Goal: Information Seeking & Learning: Check status

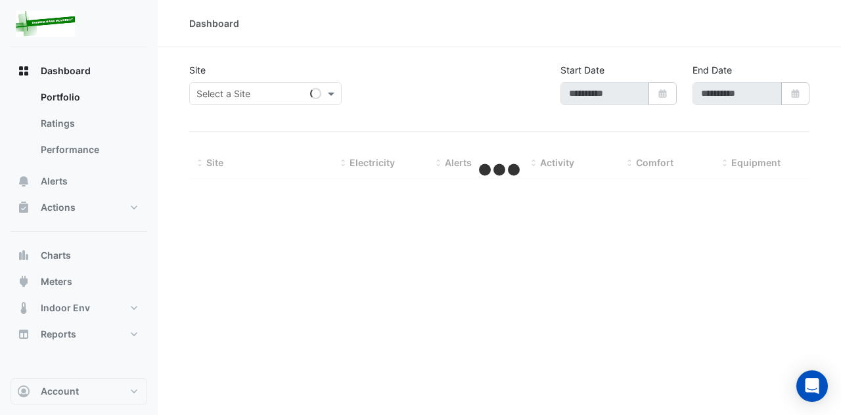
type input "**********"
select select "***"
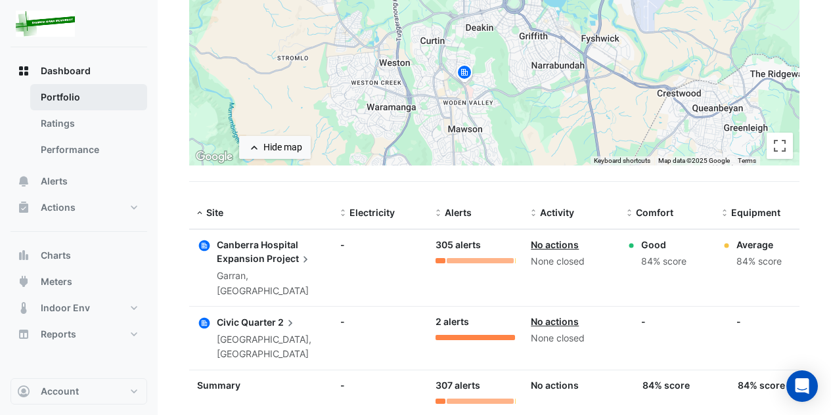
scroll to position [297, 0]
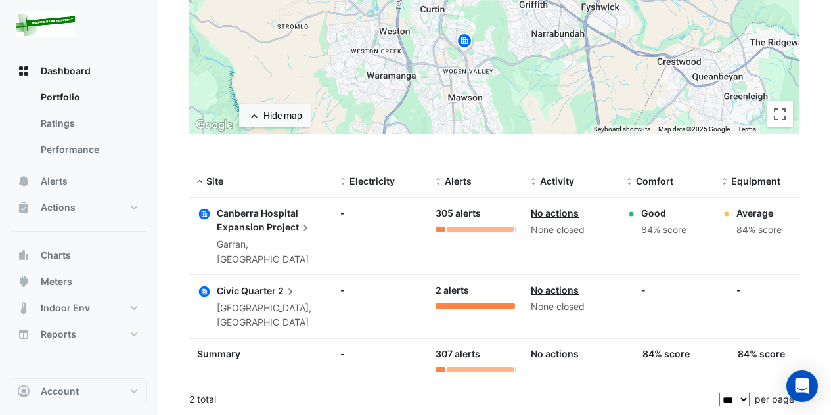
click at [274, 221] on span "Project" at bounding box center [289, 227] width 45 height 14
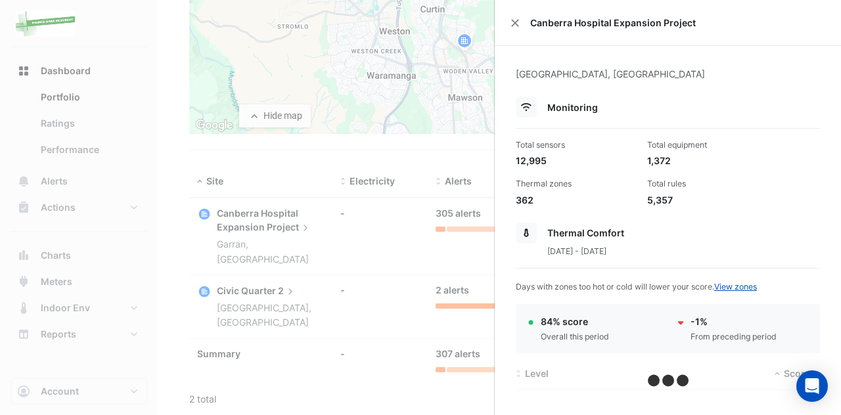
click at [448, 208] on ngb-offcanvas-backdrop at bounding box center [420, 207] width 841 height 415
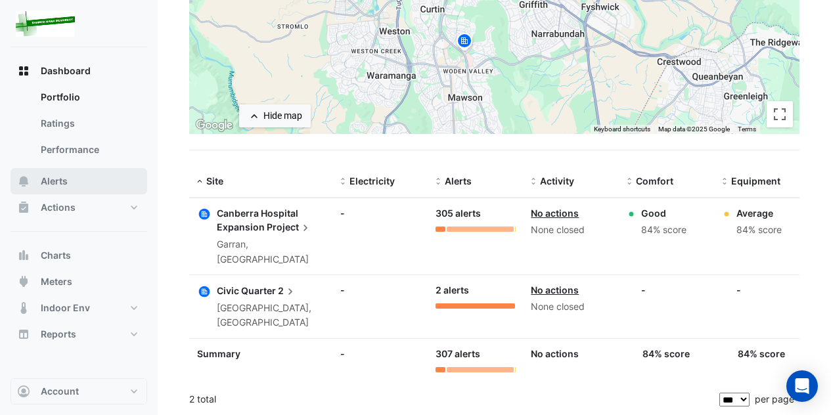
click at [55, 179] on span "Alerts" at bounding box center [54, 181] width 27 height 13
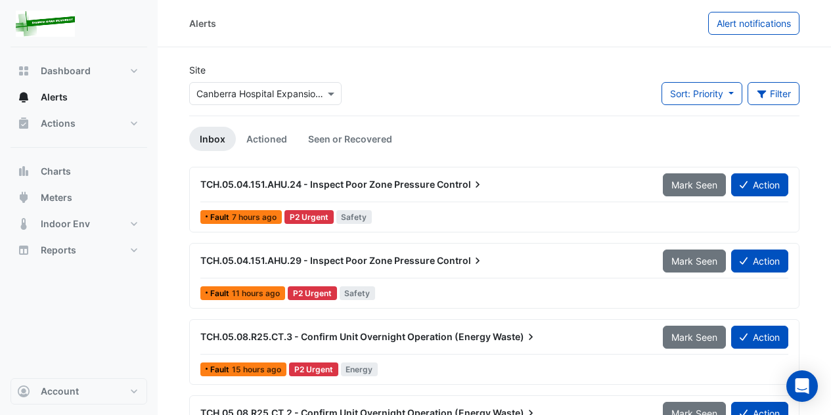
click at [240, 180] on span "TCH.05.04.151.AHU.24 - Inspect Poor Zone Pressure" at bounding box center [317, 184] width 234 height 11
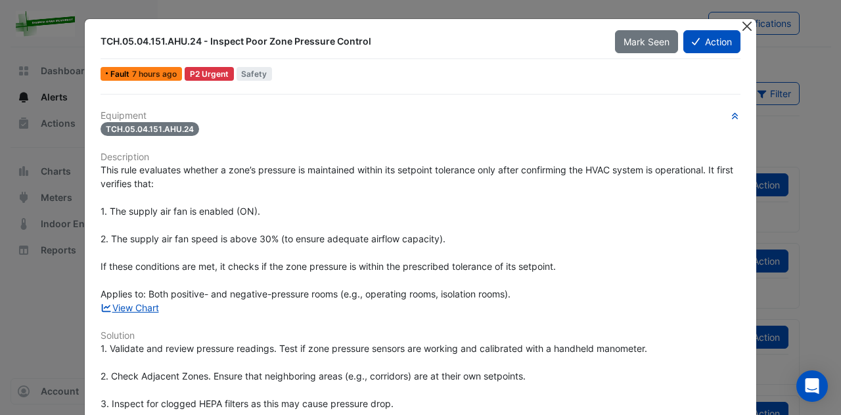
click at [740, 25] on button "Close" at bounding box center [746, 26] width 14 height 14
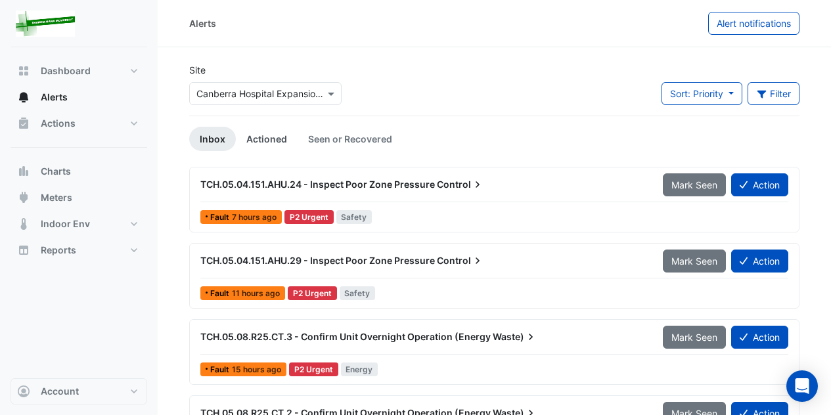
click at [276, 137] on link "Actioned" at bounding box center [267, 139] width 62 height 24
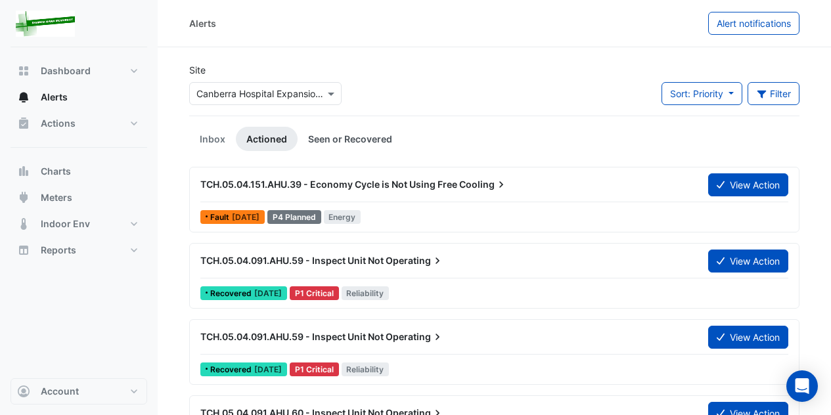
click at [349, 138] on link "Seen or Recovered" at bounding box center [349, 139] width 105 height 24
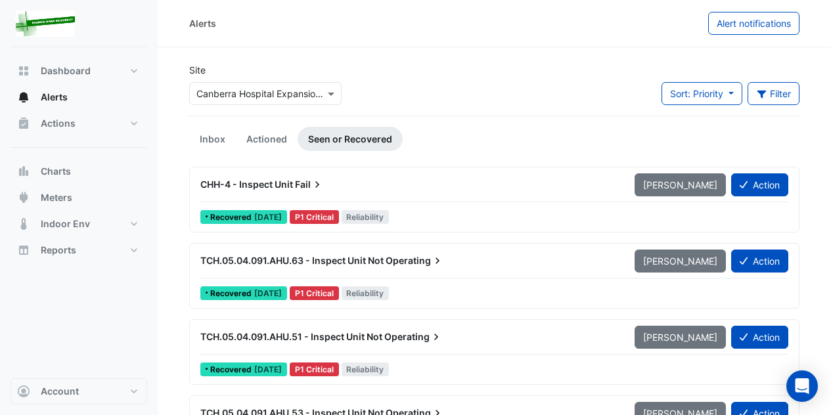
click at [263, 185] on span "CHH-4 - Inspect Unit" at bounding box center [246, 184] width 93 height 11
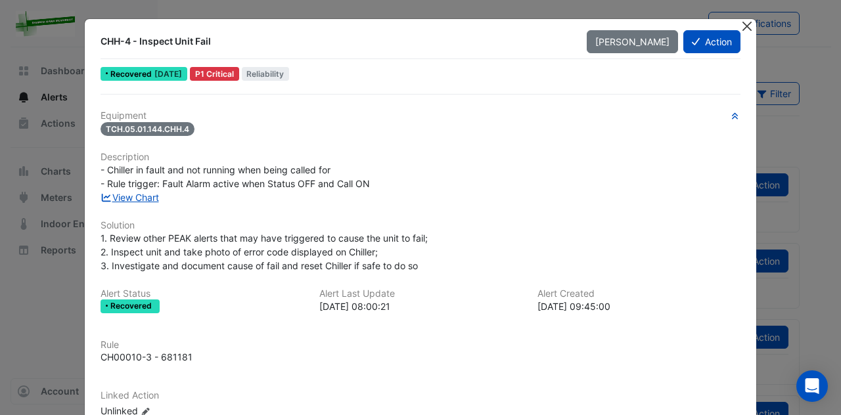
click at [740, 26] on button "Close" at bounding box center [746, 26] width 14 height 14
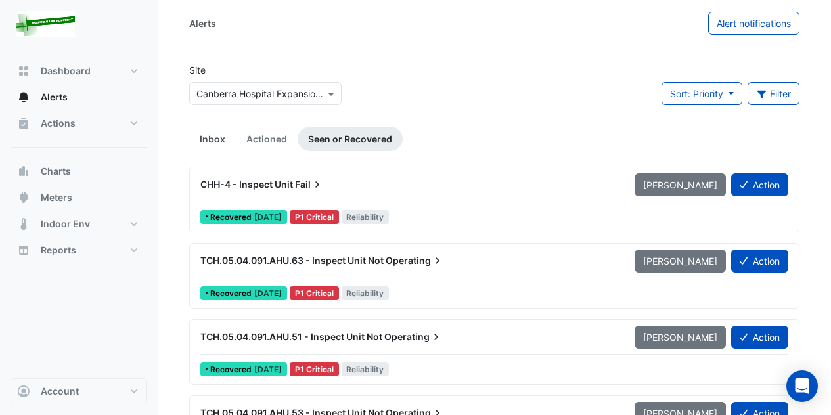
click at [209, 141] on link "Inbox" at bounding box center [212, 139] width 47 height 24
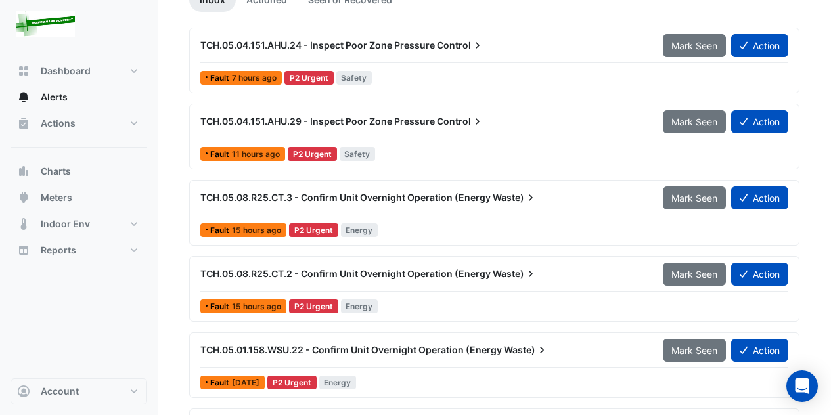
scroll to position [197, 0]
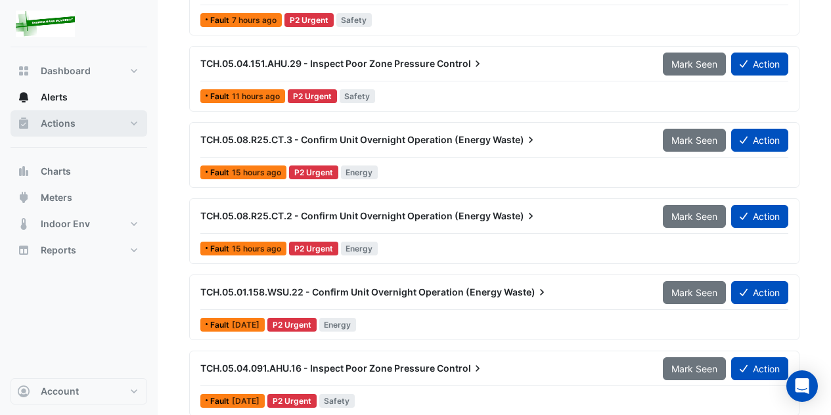
click at [58, 121] on span "Actions" at bounding box center [58, 123] width 35 height 13
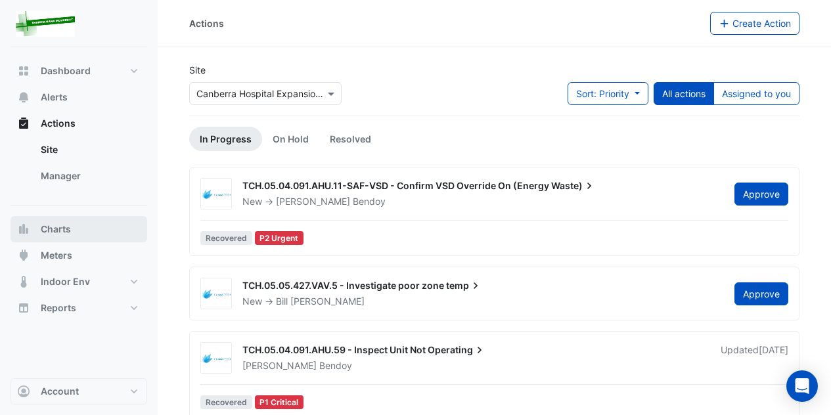
click at [57, 232] on span "Charts" at bounding box center [56, 229] width 30 height 13
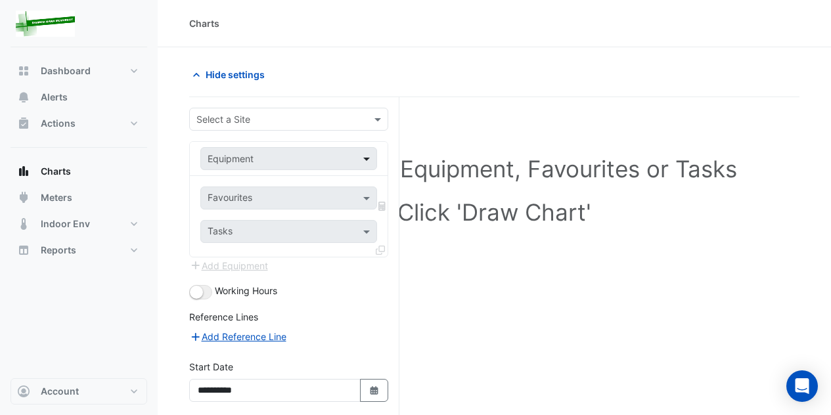
click at [363, 157] on span at bounding box center [368, 159] width 16 height 14
click at [56, 95] on span "Alerts" at bounding box center [54, 97] width 27 height 13
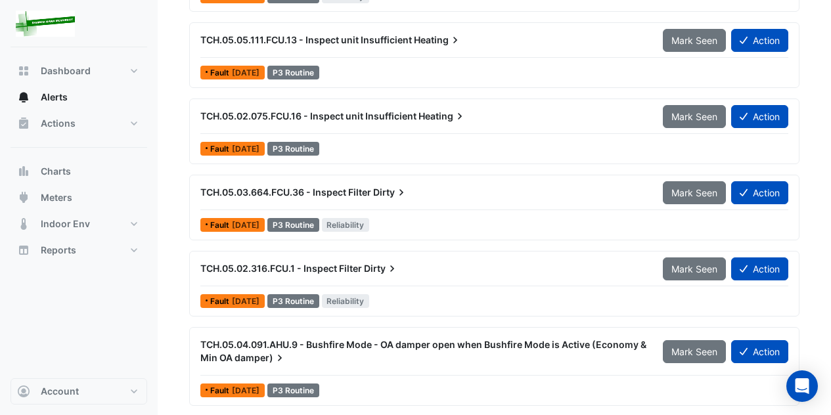
scroll to position [2495, 0]
